Goal: Transaction & Acquisition: Purchase product/service

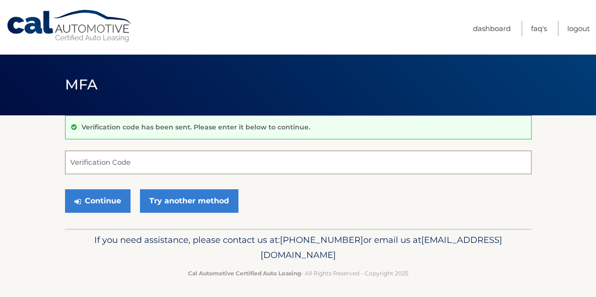
click at [183, 171] on input "Verification Code" at bounding box center [298, 163] width 466 height 24
type input "708605"
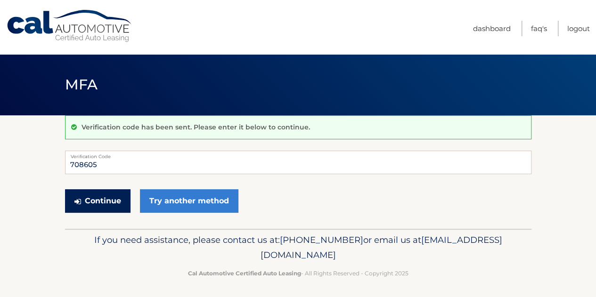
click at [90, 189] on div "Continue Try another method" at bounding box center [298, 202] width 466 height 32
click at [96, 200] on button "Continue" at bounding box center [97, 201] width 65 height 24
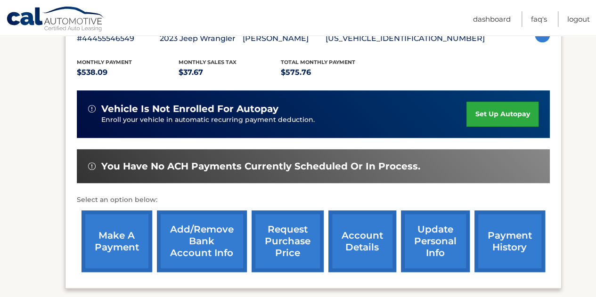
scroll to position [235, 0]
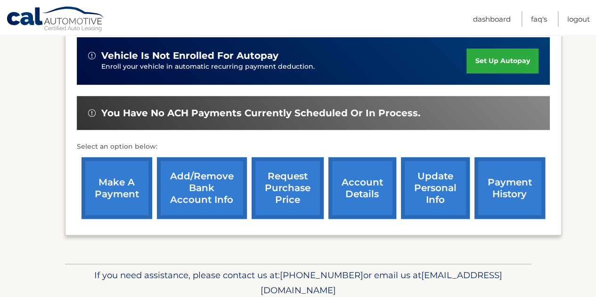
click at [133, 185] on link "make a payment" at bounding box center [116, 188] width 71 height 62
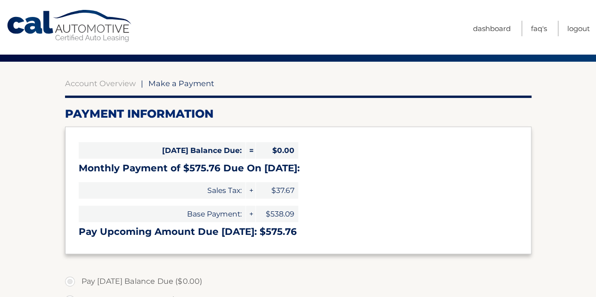
select select "ODhhZmI4NTEtMTFlNi00ZDQ3LWI0YTctODRjYjNkYTE3ZGZh"
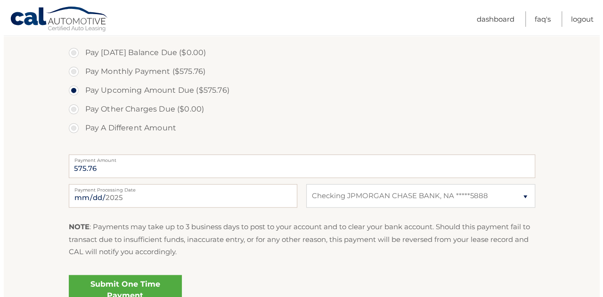
scroll to position [330, 0]
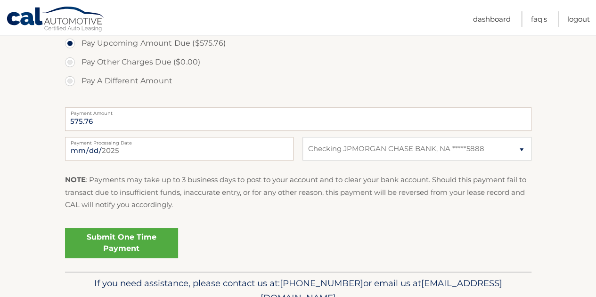
click at [94, 246] on link "Submit One Time Payment" at bounding box center [121, 243] width 113 height 30
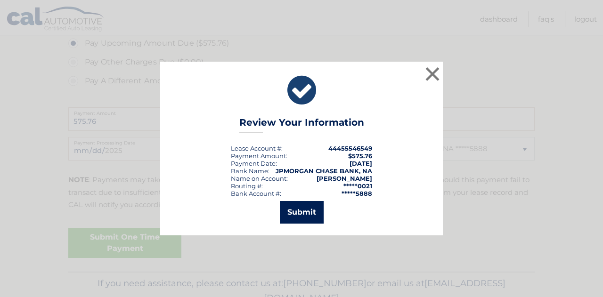
click at [301, 212] on button "Submit" at bounding box center [302, 212] width 44 height 23
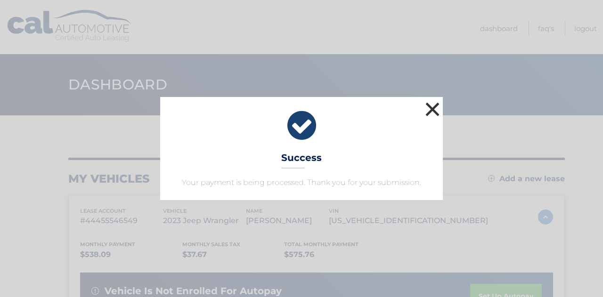
click at [436, 111] on button "×" at bounding box center [432, 109] width 19 height 19
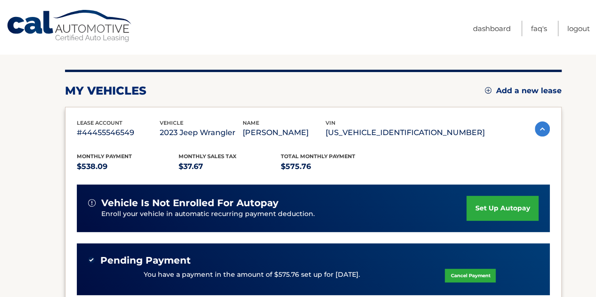
scroll to position [141, 0]
